Goal: Navigation & Orientation: Find specific page/section

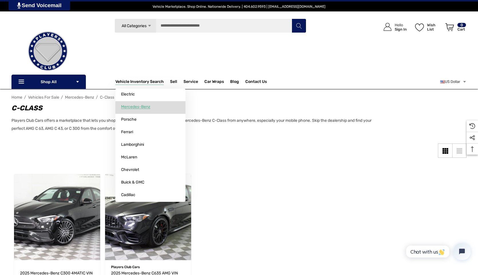
click at [137, 108] on span "Mercedes-Benz" at bounding box center [135, 106] width 29 height 5
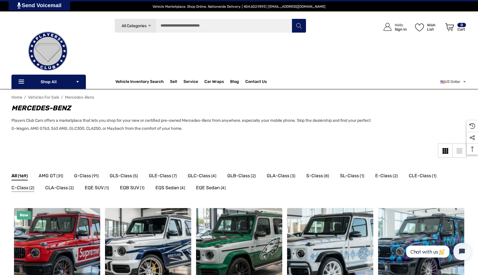
click at [23, 187] on span "C-Class" at bounding box center [19, 187] width 17 height 7
